Goal: Information Seeking & Learning: Learn about a topic

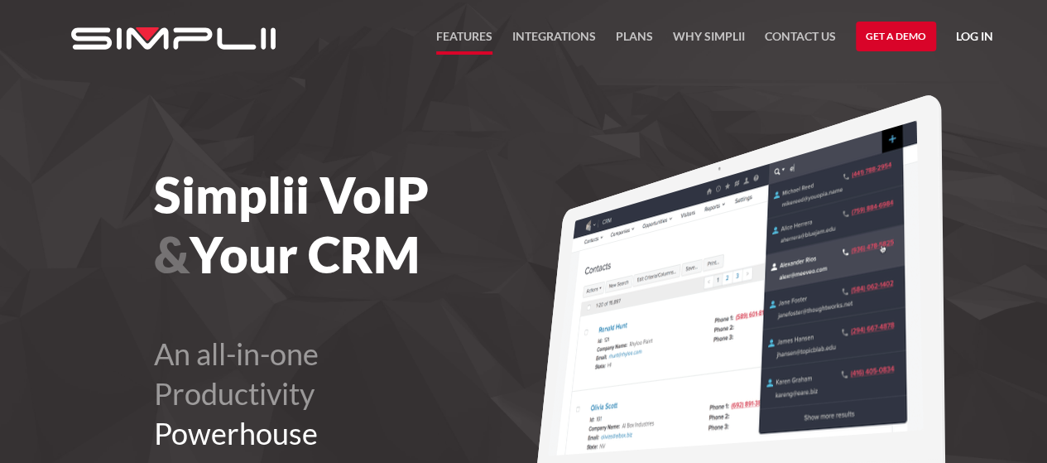
click at [486, 36] on link "FEATURES" at bounding box center [464, 40] width 56 height 28
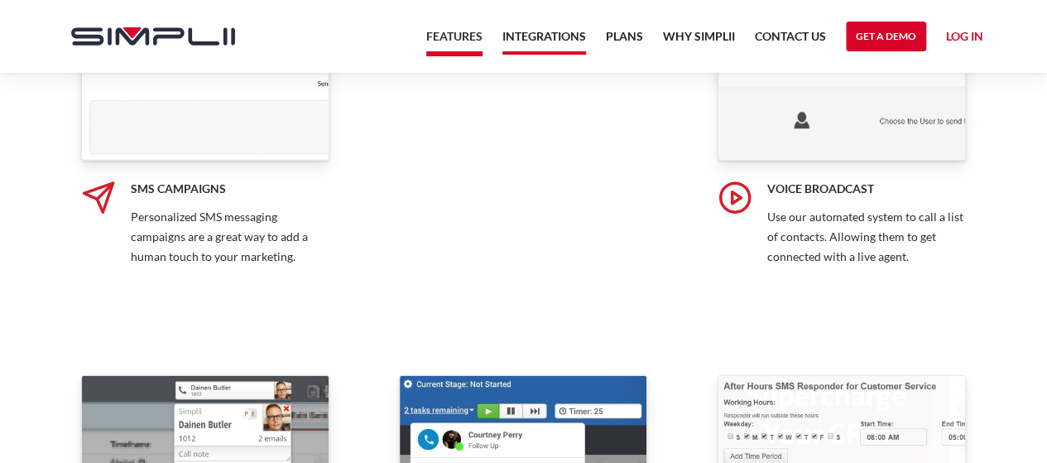
scroll to position [2069, 0]
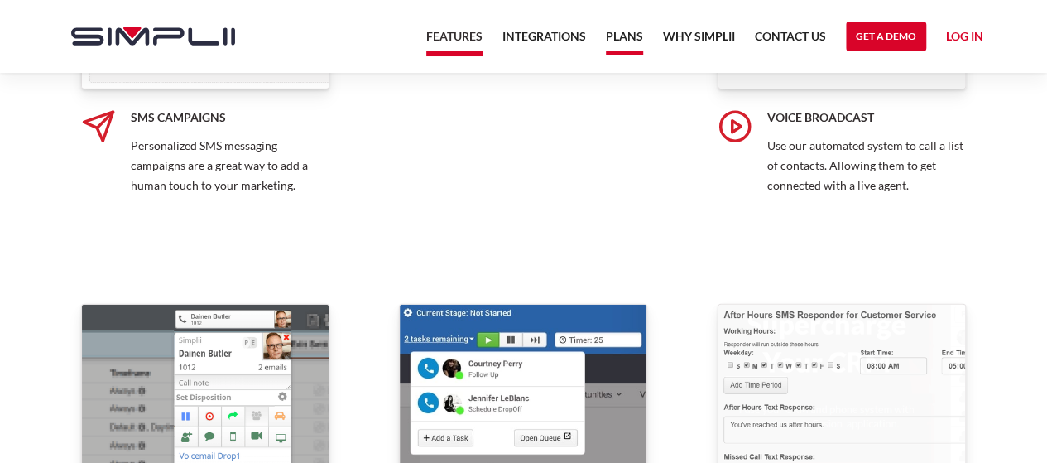
click at [622, 32] on link "Plans" at bounding box center [624, 40] width 37 height 28
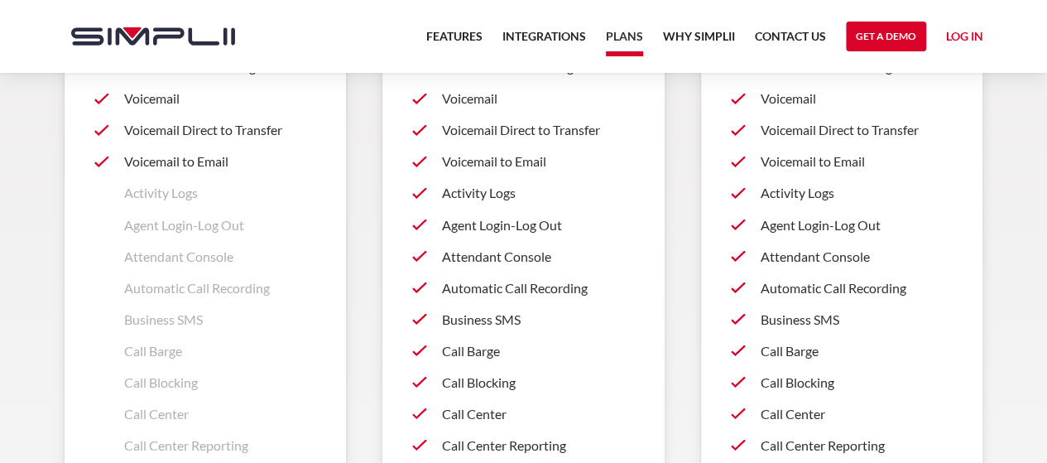
scroll to position [1333, 0]
